Goal: Information Seeking & Learning: Learn about a topic

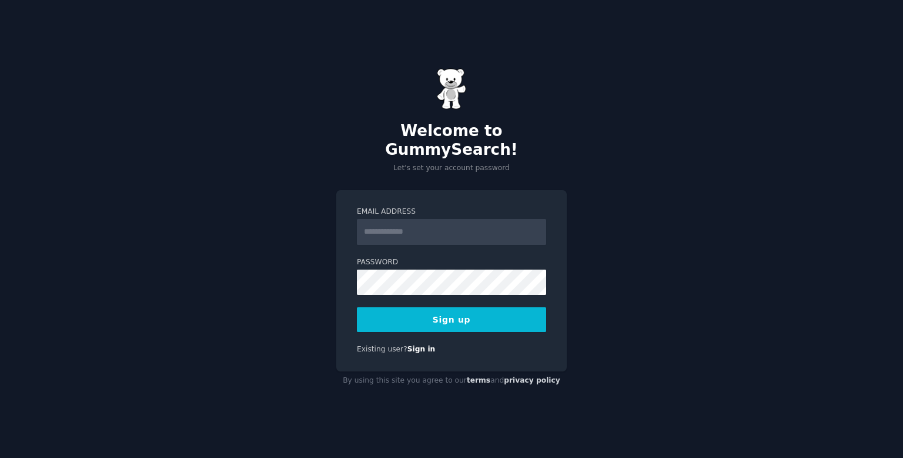
click at [505, 231] on input "Email Address" at bounding box center [451, 232] width 189 height 26
type input "**********"
click at [357, 307] on button "Sign up" at bounding box center [451, 319] width 189 height 25
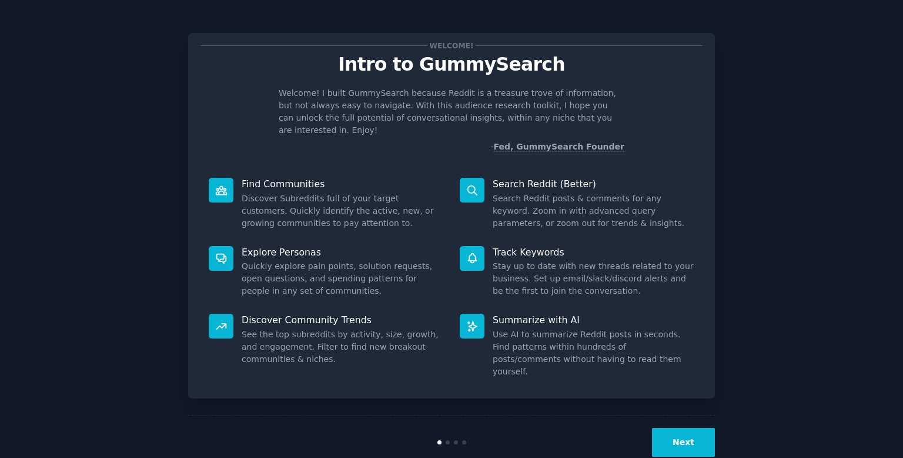
click at [686, 428] on button "Next" at bounding box center [683, 442] width 63 height 29
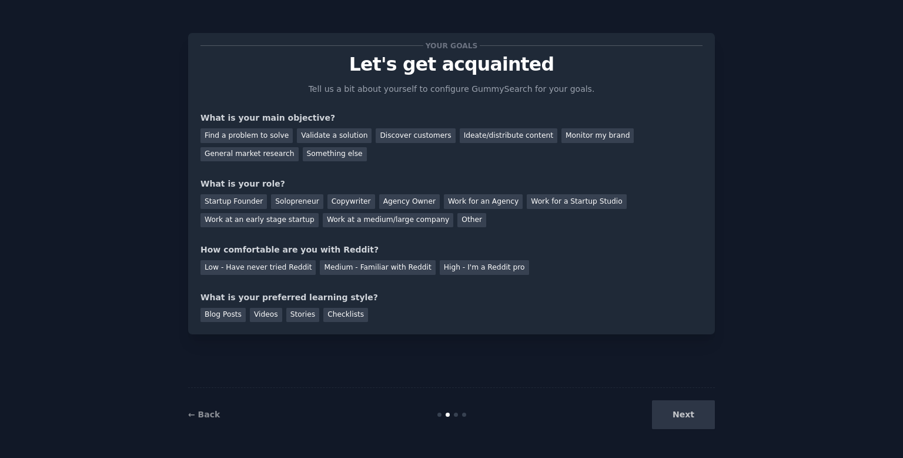
click at [692, 424] on div "Next" at bounding box center [627, 414] width 176 height 29
click at [693, 415] on div "Next" at bounding box center [627, 414] width 176 height 29
click at [303, 155] on div "Something else" at bounding box center [335, 154] width 64 height 15
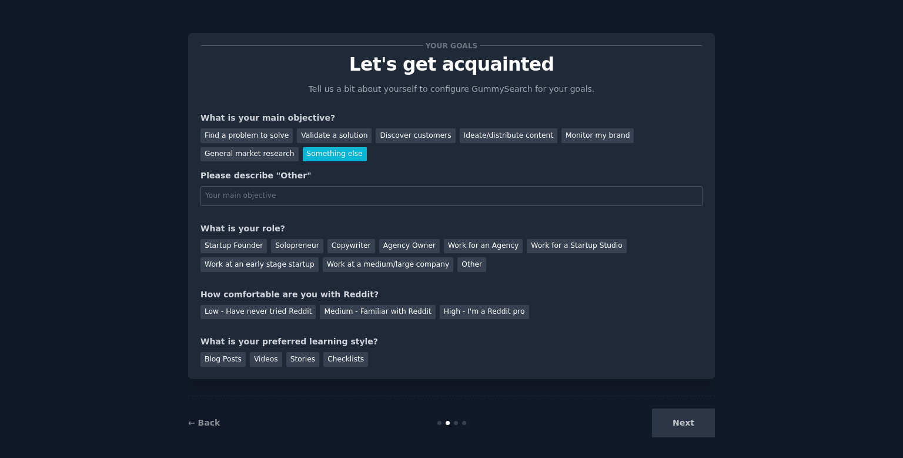
click at [303, 152] on div "Something else" at bounding box center [335, 154] width 64 height 15
click at [299, 147] on div "General market research" at bounding box center [250, 154] width 98 height 15
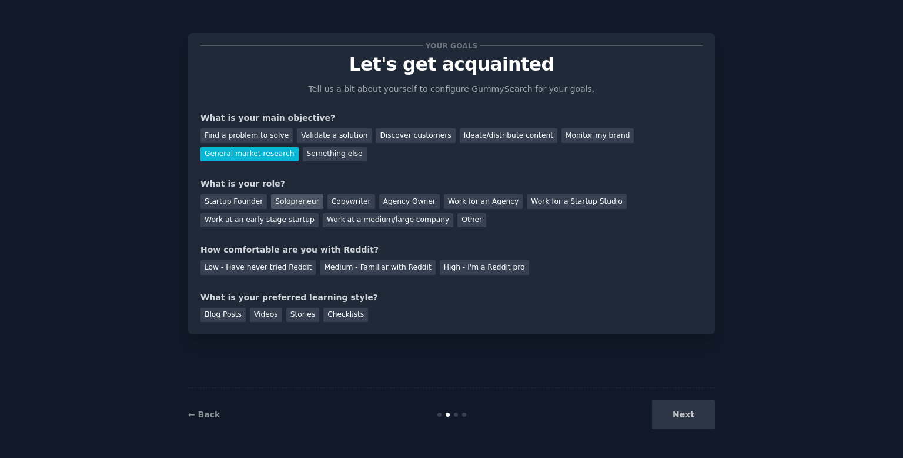
click at [300, 199] on div "Solopreneur" at bounding box center [297, 201] width 52 height 15
click at [384, 269] on div "Medium - Familiar with Reddit" at bounding box center [377, 267] width 115 height 15
click at [219, 316] on div "Blog Posts" at bounding box center [223, 315] width 45 height 15
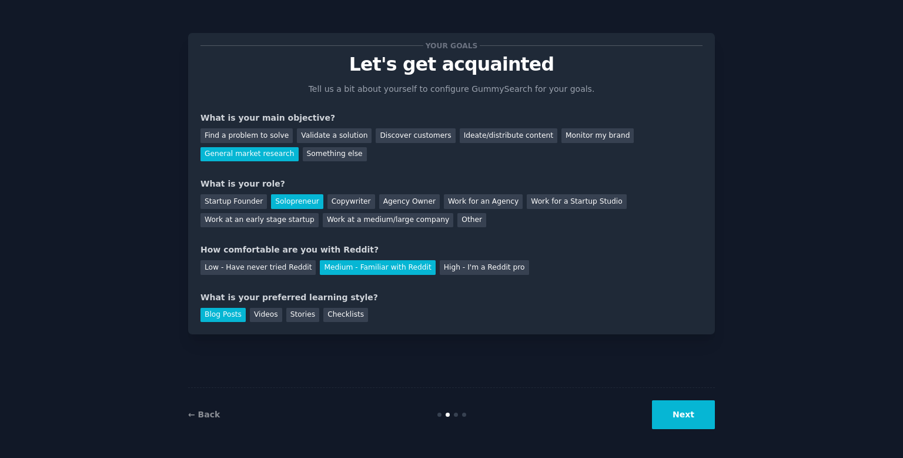
click at [672, 419] on button "Next" at bounding box center [683, 414] width 63 height 29
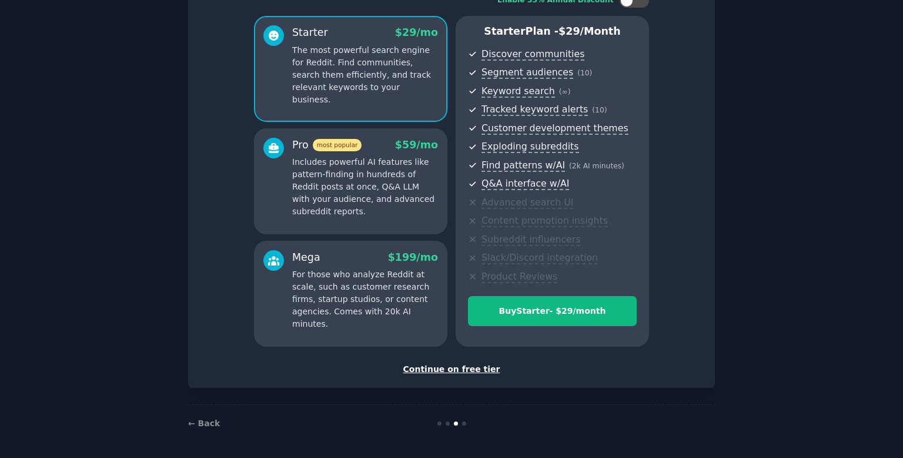
scroll to position [89, 0]
click at [456, 372] on div "Continue on free tier" at bounding box center [452, 369] width 502 height 12
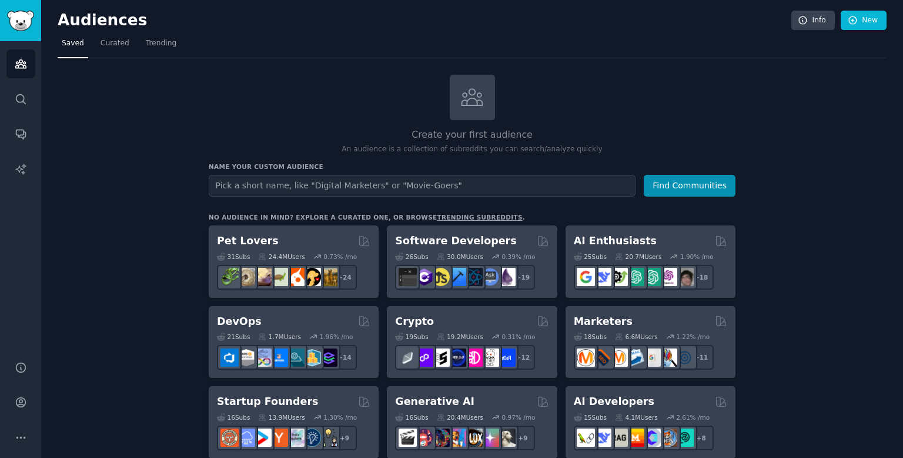
click at [478, 184] on input "text" at bounding box center [422, 186] width 427 height 22
click at [522, 182] on input "text" at bounding box center [422, 186] width 427 height 22
click at [19, 95] on icon "Sidebar" at bounding box center [20, 98] width 9 height 9
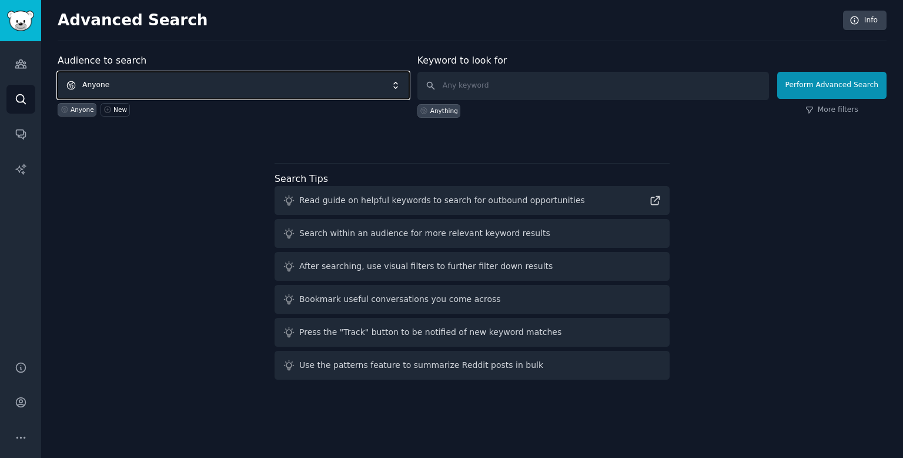
click at [329, 81] on span "Anyone" at bounding box center [234, 85] width 352 height 27
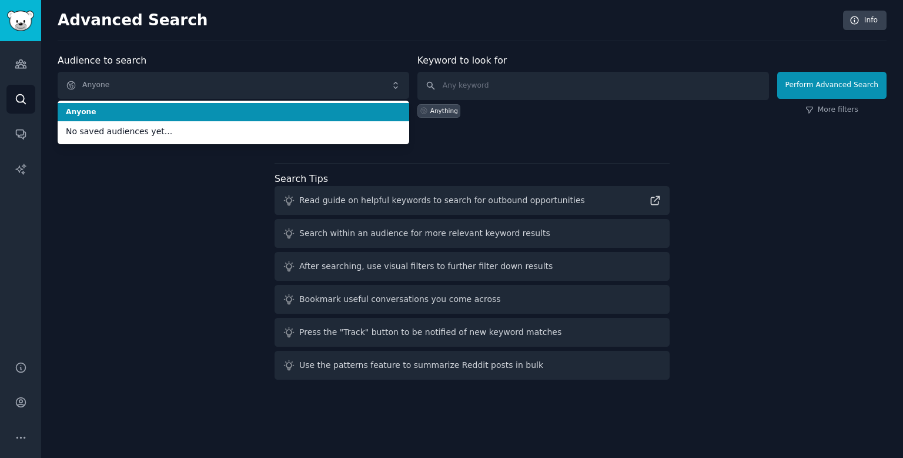
click at [652, 104] on div "Anything" at bounding box center [594, 109] width 352 height 18
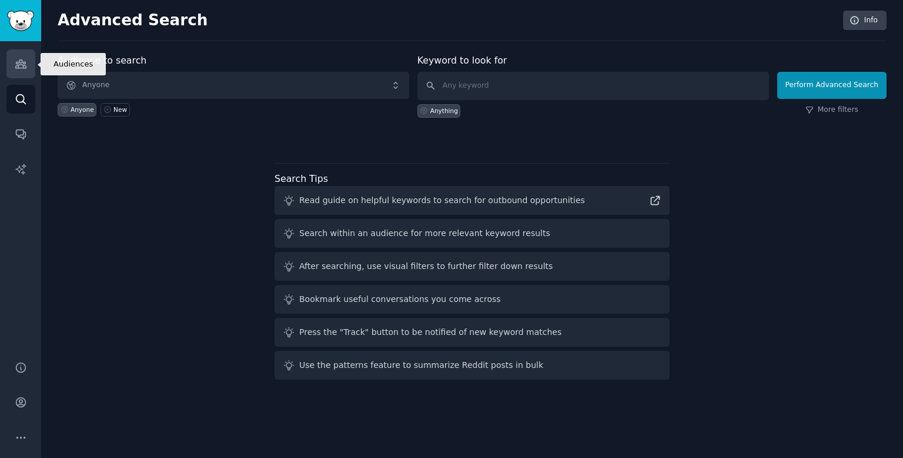
click at [12, 62] on link "Audiences" at bounding box center [20, 63] width 29 height 29
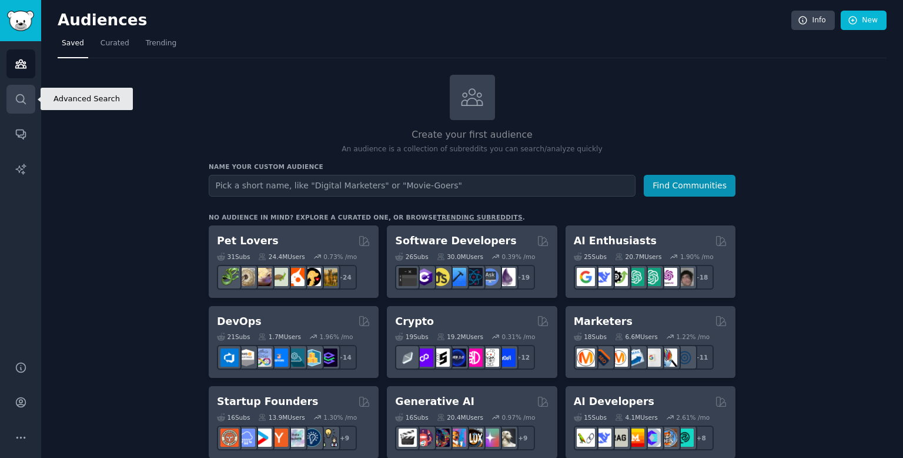
click at [18, 94] on icon "Sidebar" at bounding box center [21, 99] width 12 height 12
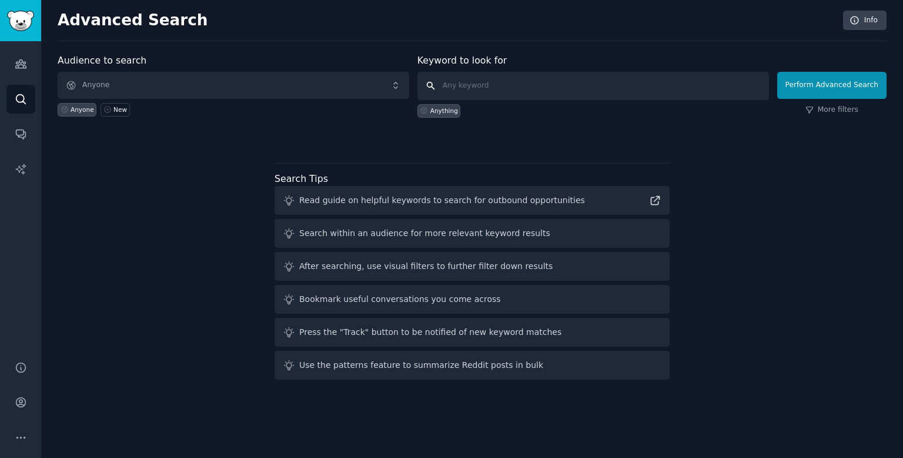
click at [550, 90] on input "text" at bounding box center [594, 86] width 352 height 28
click at [843, 109] on link "More filters" at bounding box center [832, 110] width 53 height 11
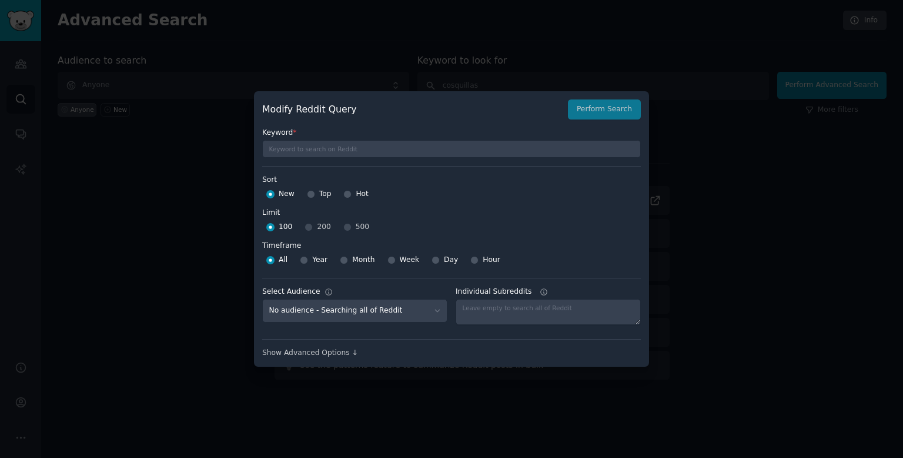
click at [345, 229] on div "100 200 500" at bounding box center [451, 227] width 379 height 19
click at [339, 224] on div "100 200 500" at bounding box center [451, 227] width 379 height 19
click at [308, 225] on div "100 200 500" at bounding box center [451, 227] width 379 height 19
click at [355, 224] on div "100 200 500" at bounding box center [451, 227] width 379 height 19
drag, startPoint x: 442, startPoint y: 305, endPoint x: 533, endPoint y: 270, distance: 97.5
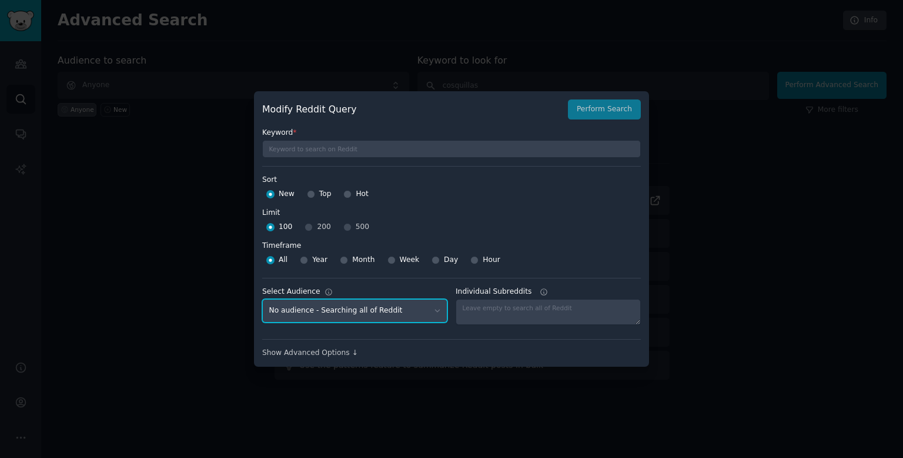
click at [533, 270] on div "Keyword * Sort Sort New Top Hot Limit Limit 100 200 500 Timeframe Timeframe All…" at bounding box center [451, 238] width 379 height 239
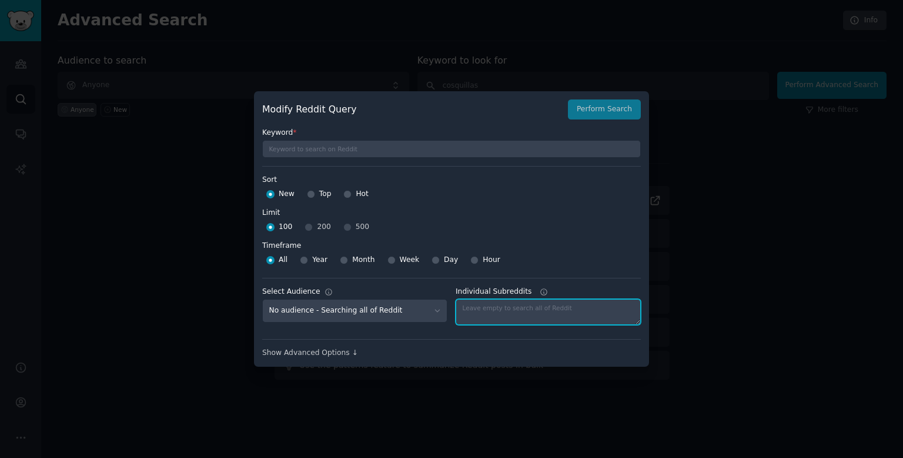
click at [536, 309] on textarea "Individual Subreddits" at bounding box center [548, 312] width 185 height 26
click at [341, 348] on div "Show Advanced Options ↓" at bounding box center [451, 353] width 379 height 11
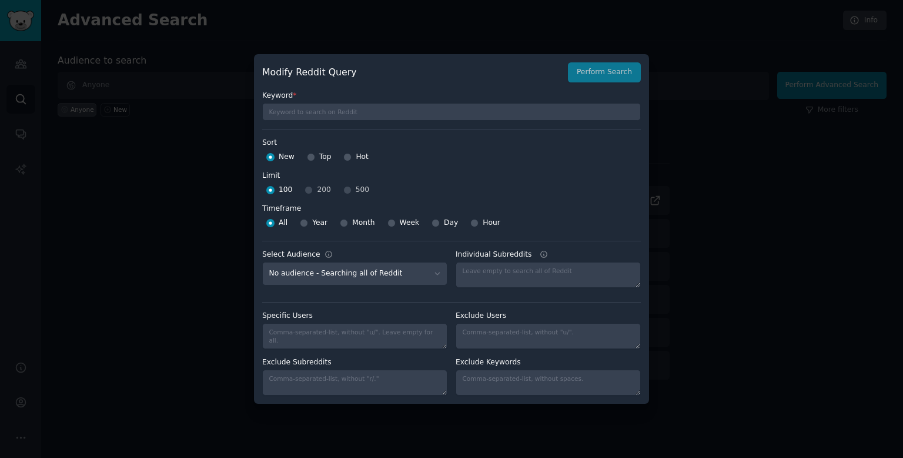
click at [706, 286] on div at bounding box center [451, 229] width 903 height 458
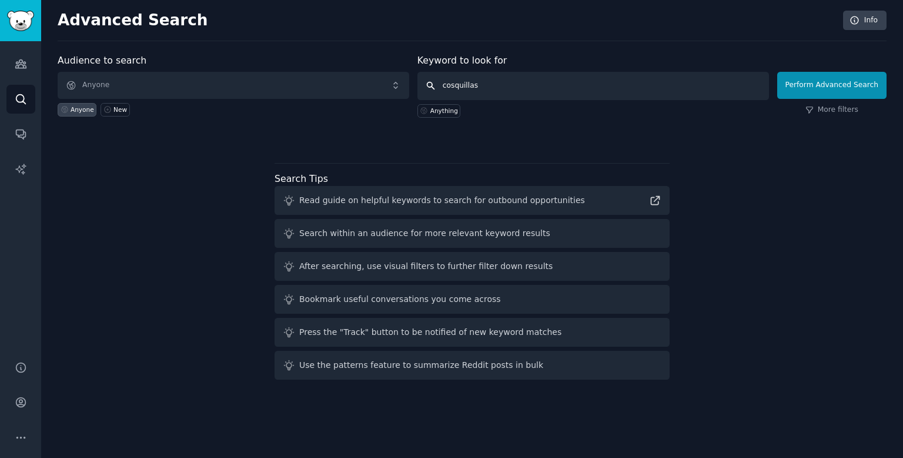
click at [489, 81] on input "cosquillas" at bounding box center [594, 86] width 352 height 28
click at [502, 84] on input "cosquillas" at bounding box center [594, 86] width 352 height 28
type input "cosquillas [GEOGRAPHIC_DATA]"
click at [833, 83] on button "Perform Advanced Search" at bounding box center [831, 85] width 109 height 27
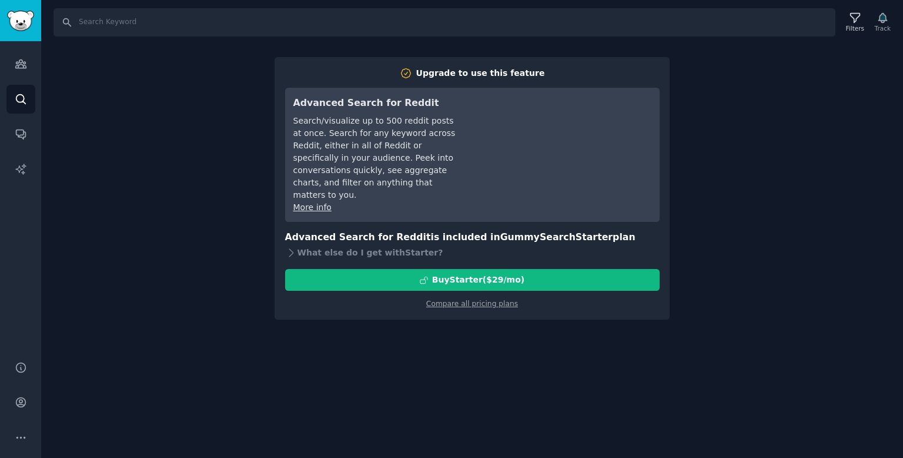
click at [873, 243] on div "Search Filters Track Upgrade to use this feature Advanced Search for Reddit Sea…" at bounding box center [472, 229] width 862 height 458
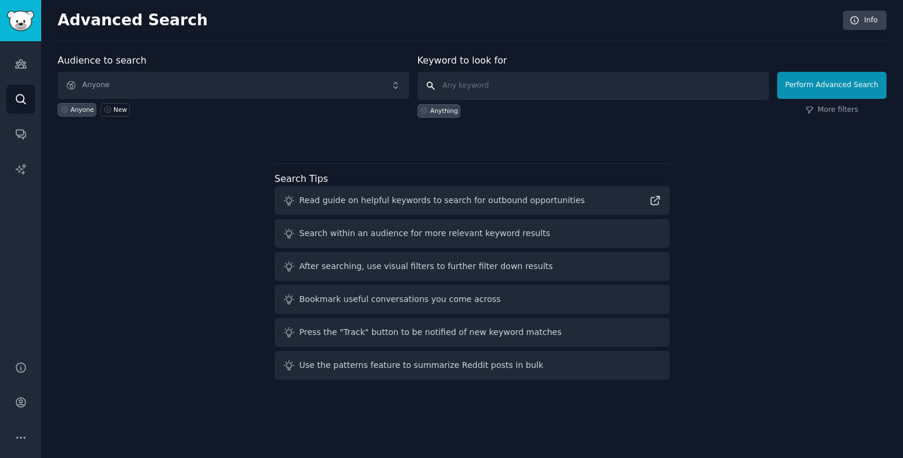
click at [475, 76] on input "text" at bounding box center [594, 86] width 352 height 28
click at [526, 82] on input "text" at bounding box center [594, 86] width 352 height 28
click at [515, 88] on input "text" at bounding box center [594, 86] width 352 height 28
click at [517, 85] on input "text" at bounding box center [594, 86] width 352 height 28
type input "cosquillas"
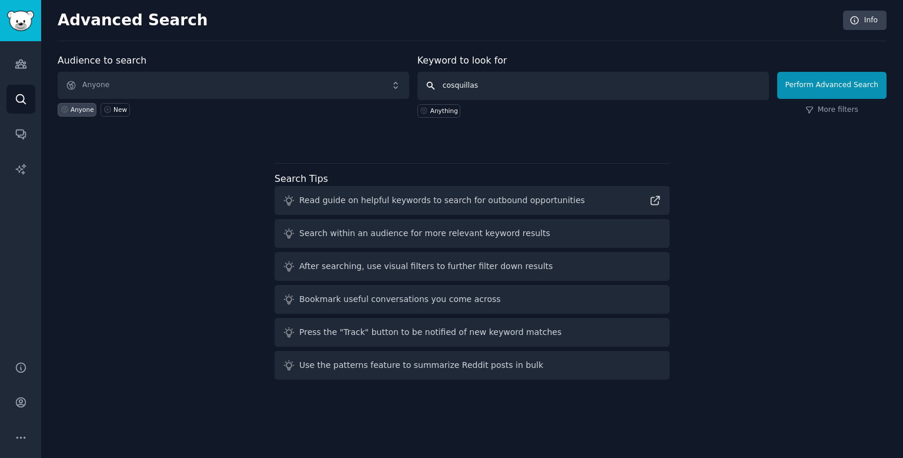
click button "Perform Advanced Search" at bounding box center [831, 85] width 109 height 27
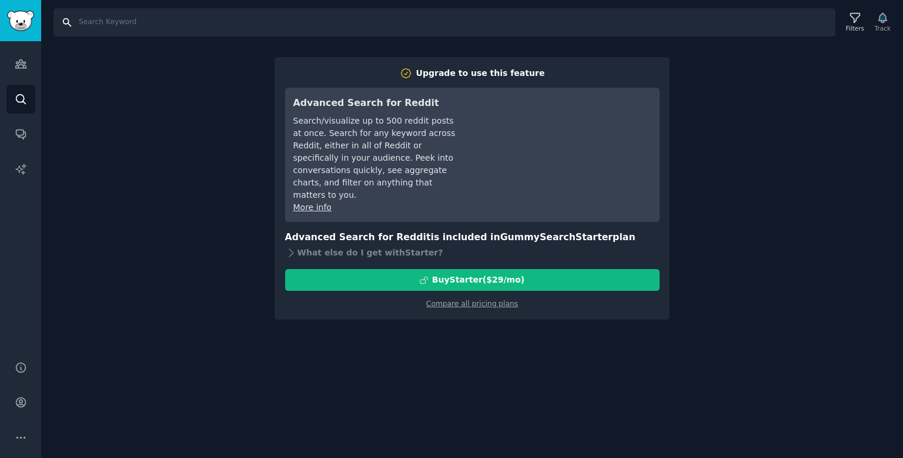
click at [245, 22] on input "Search" at bounding box center [445, 22] width 782 height 28
type input "cosquillas"
click at [479, 299] on link "Compare all pricing plans" at bounding box center [472, 303] width 92 height 8
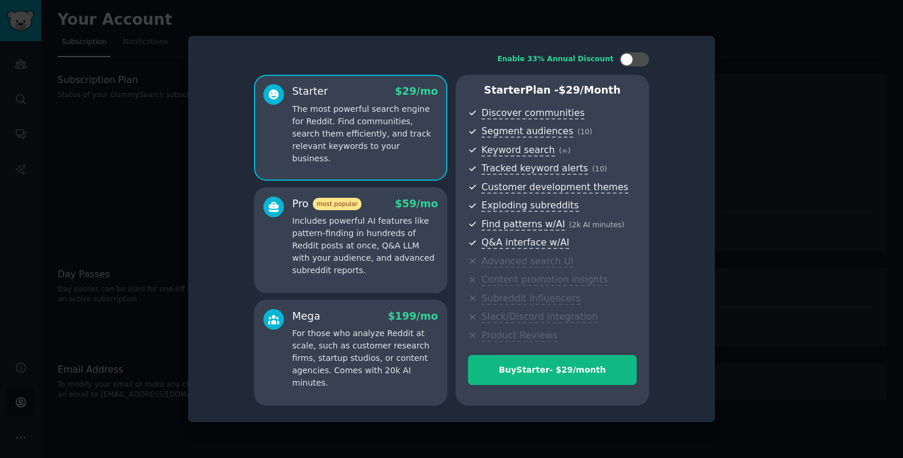
click at [704, 64] on div "Enable 33% Annual Discount Starter $ 29 /mo The most powerful search engine for…" at bounding box center [451, 228] width 510 height 369
click at [903, 104] on div at bounding box center [451, 229] width 903 height 458
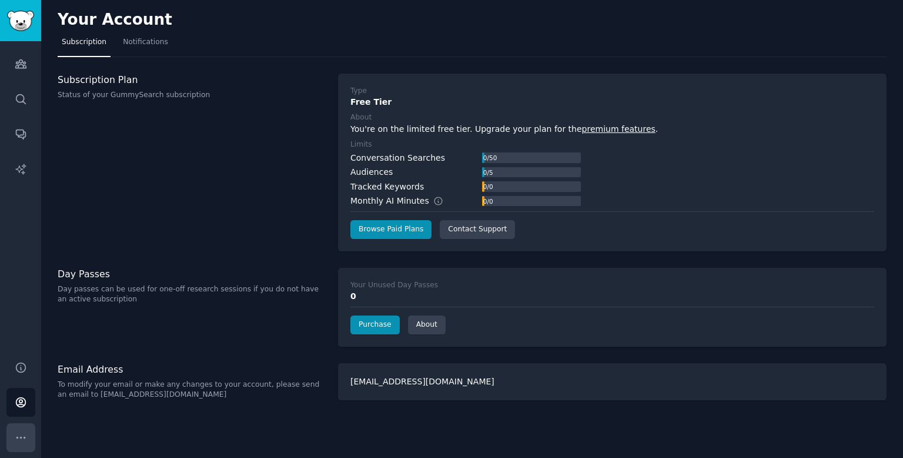
click at [23, 442] on icon "Sidebar" at bounding box center [21, 437] width 12 height 12
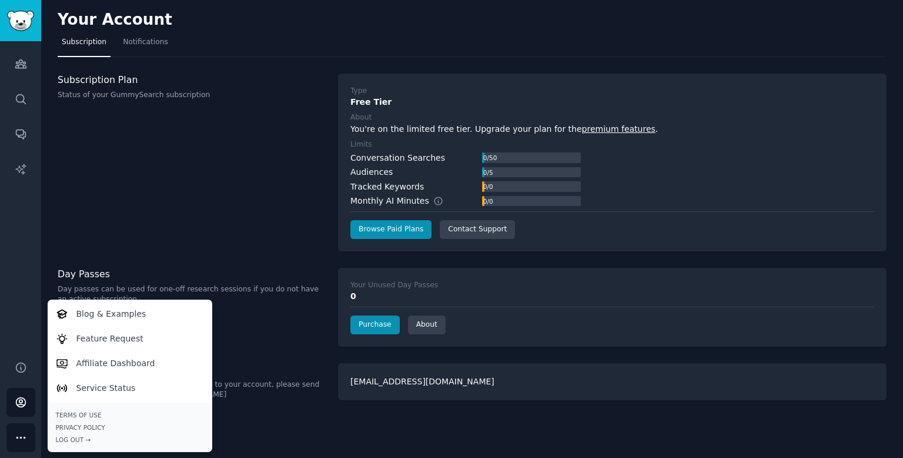
drag, startPoint x: 23, startPoint y: 442, endPoint x: 44, endPoint y: 212, distance: 230.3
click at [23, 442] on icon "Sidebar" at bounding box center [21, 437] width 12 height 12
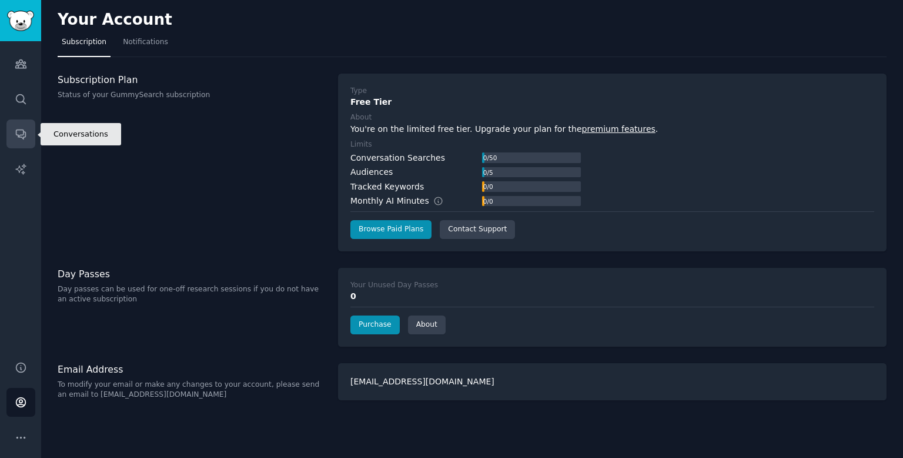
click at [19, 143] on link "Conversations" at bounding box center [20, 133] width 29 height 29
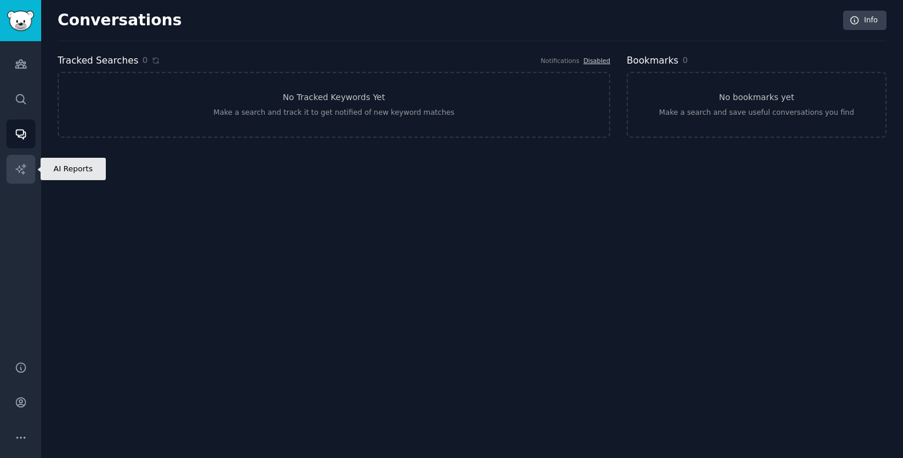
click at [26, 171] on icon "Sidebar" at bounding box center [21, 169] width 12 height 12
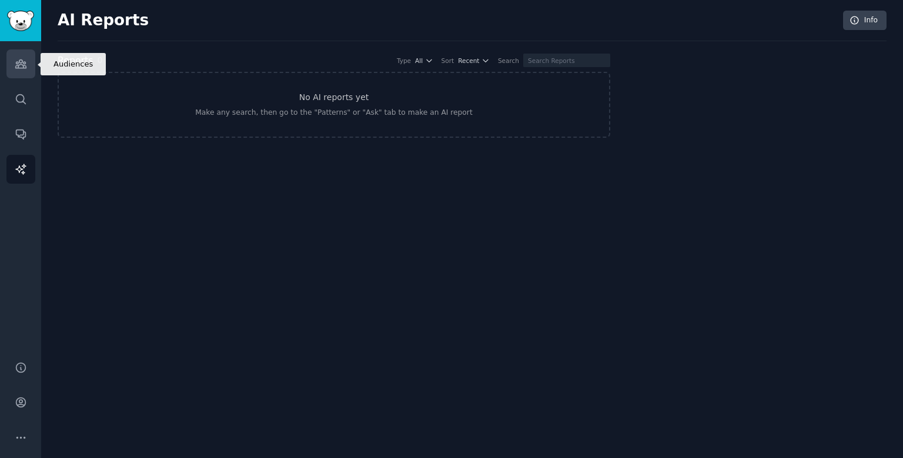
click at [28, 56] on link "Audiences" at bounding box center [20, 63] width 29 height 29
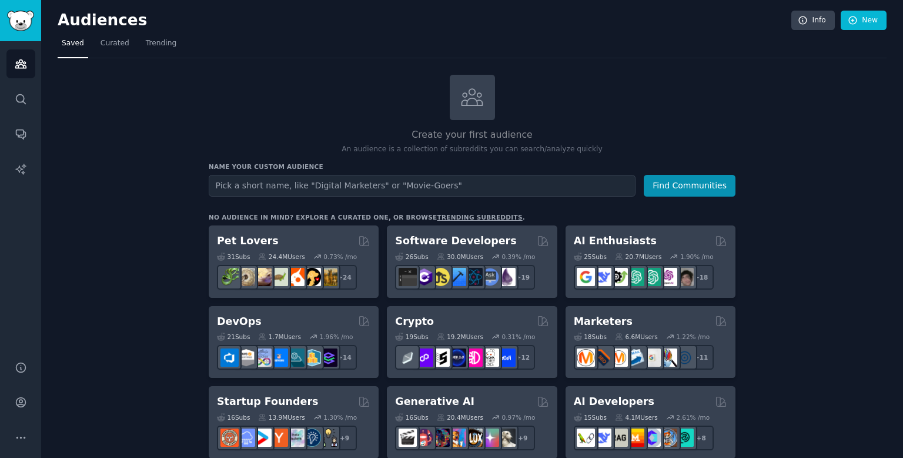
click at [392, 179] on input "text" at bounding box center [422, 186] width 427 height 22
type input "cosquillas"
click at [703, 188] on button "Find Communities" at bounding box center [690, 186] width 92 height 22
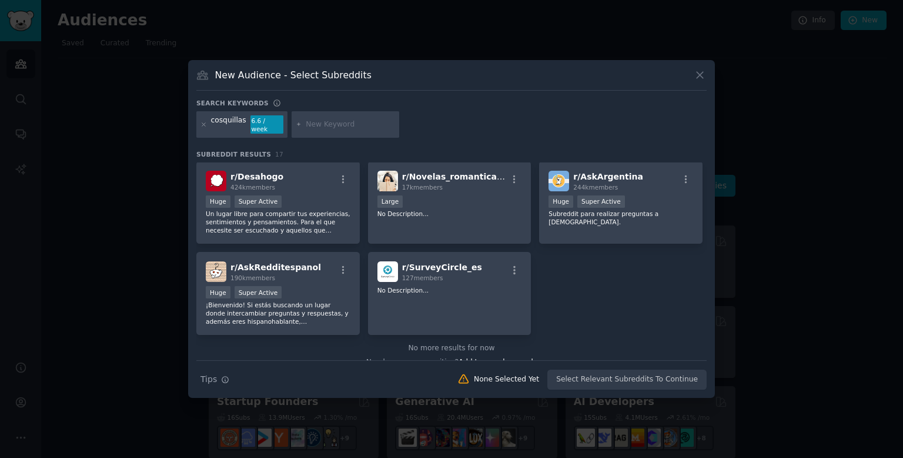
scroll to position [353, 0]
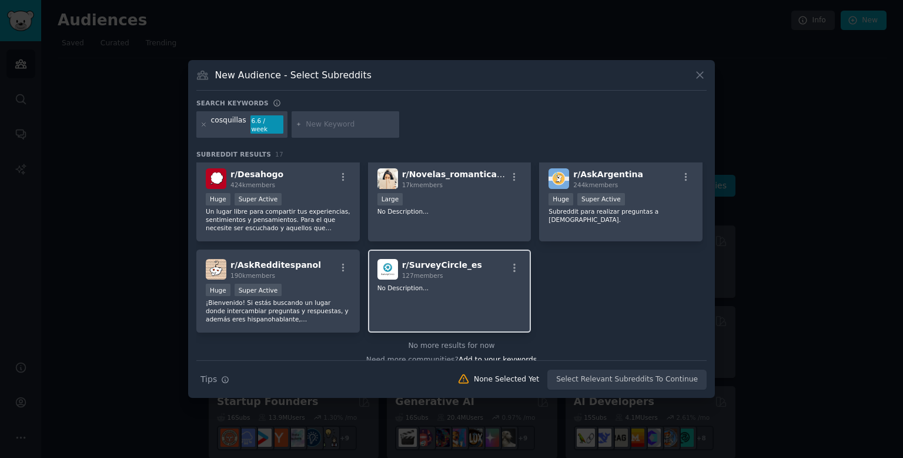
drag, startPoint x: 596, startPoint y: 172, endPoint x: 478, endPoint y: 285, distance: 164.3
click at [529, 298] on div "r/ NecesitoDesahogarme 358k members Huge Super Active Esta comunidad es un espa…" at bounding box center [451, 70] width 510 height 523
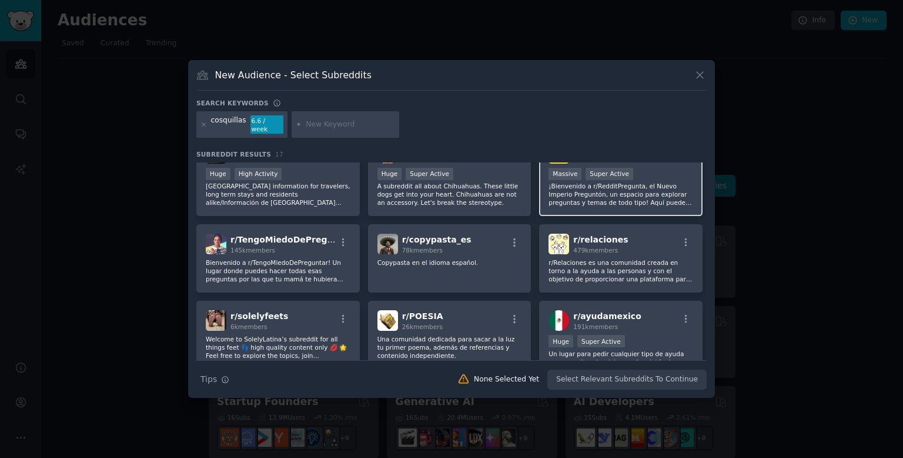
scroll to position [71, 0]
